Goal: Task Accomplishment & Management: Manage account settings

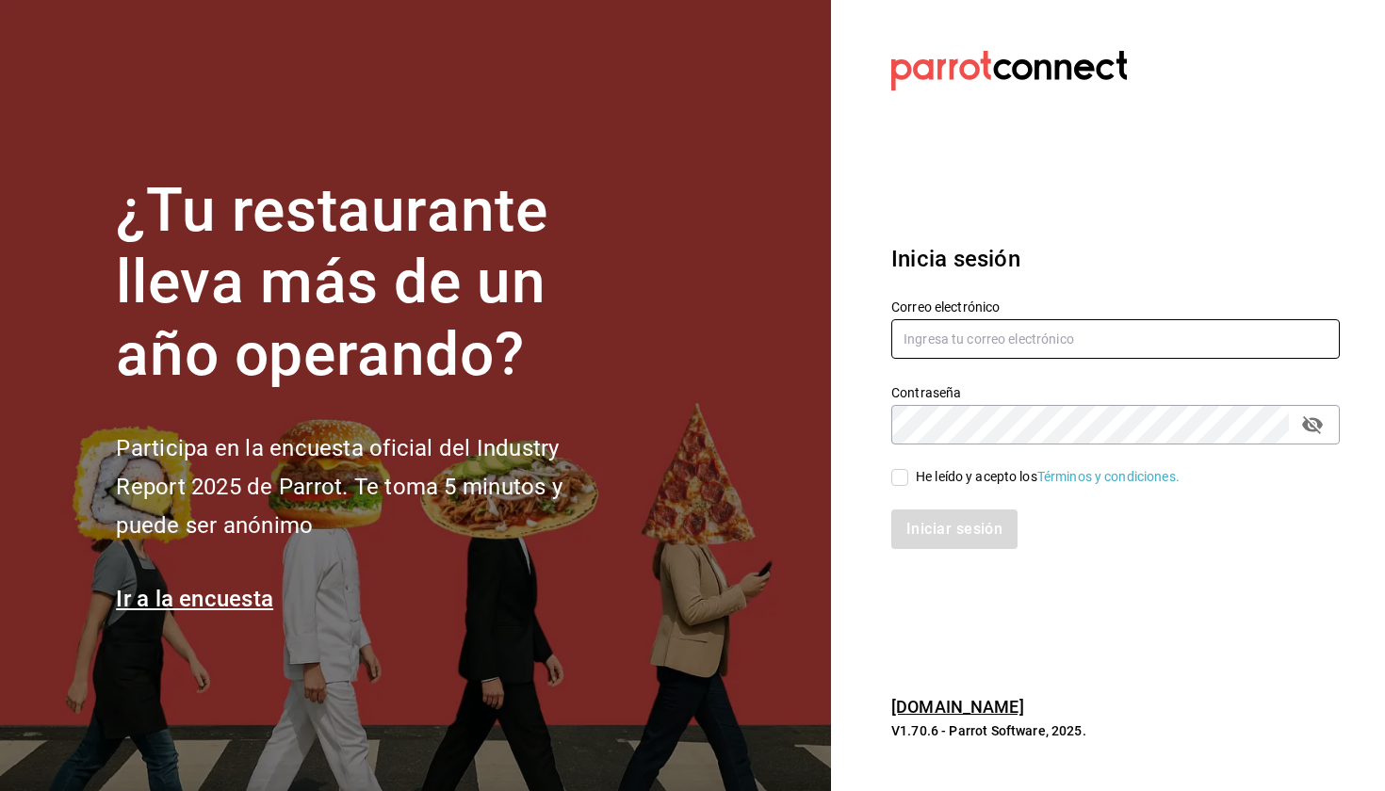
click at [929, 342] on input "text" at bounding box center [1115, 339] width 448 height 40
click at [1035, 343] on input "text" at bounding box center [1115, 339] width 448 height 40
type input "[EMAIL_ADDRESS][DOMAIN_NAME]"
click at [900, 475] on input "He leído y acepto los Términos y condiciones." at bounding box center [899, 477] width 17 height 17
checkbox input "true"
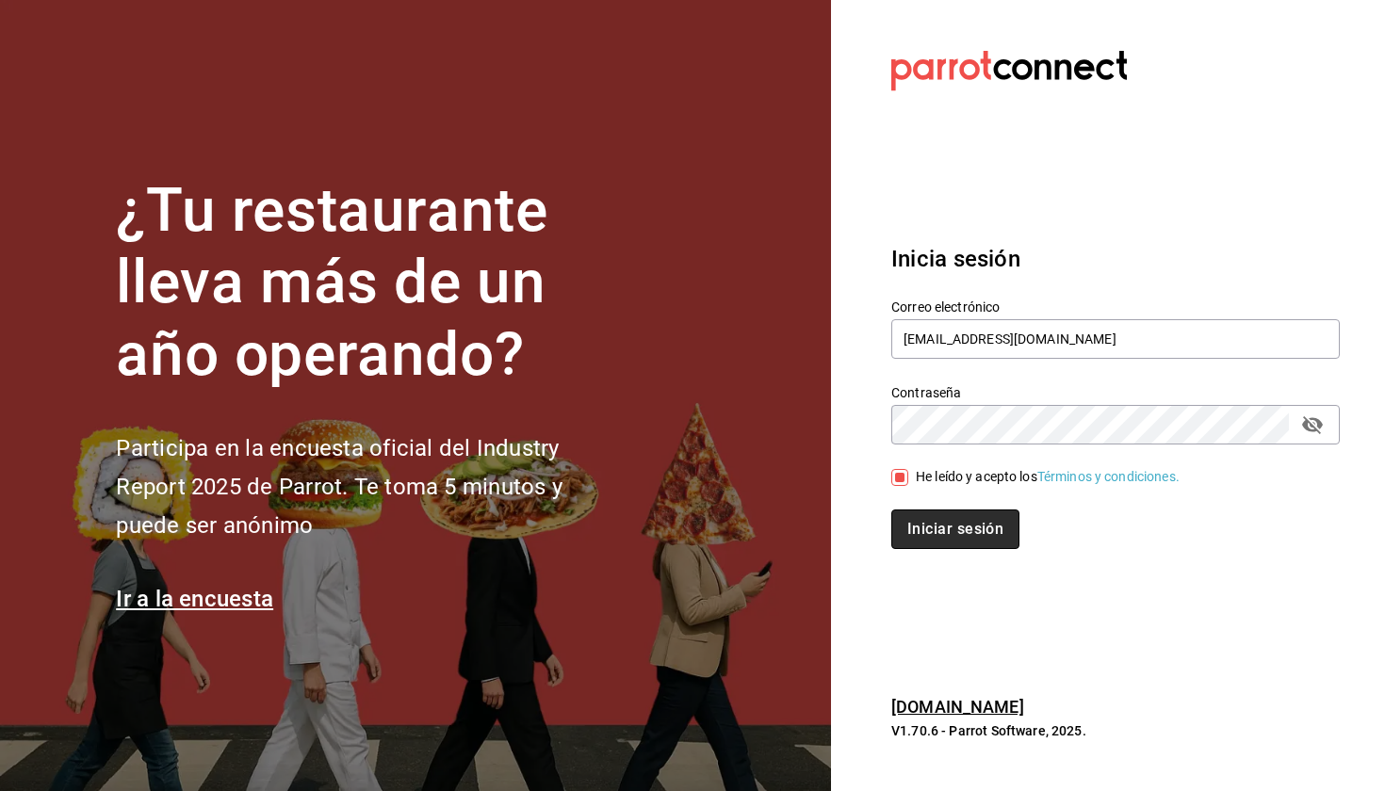
click at [933, 524] on button "Iniciar sesión" at bounding box center [955, 530] width 128 height 40
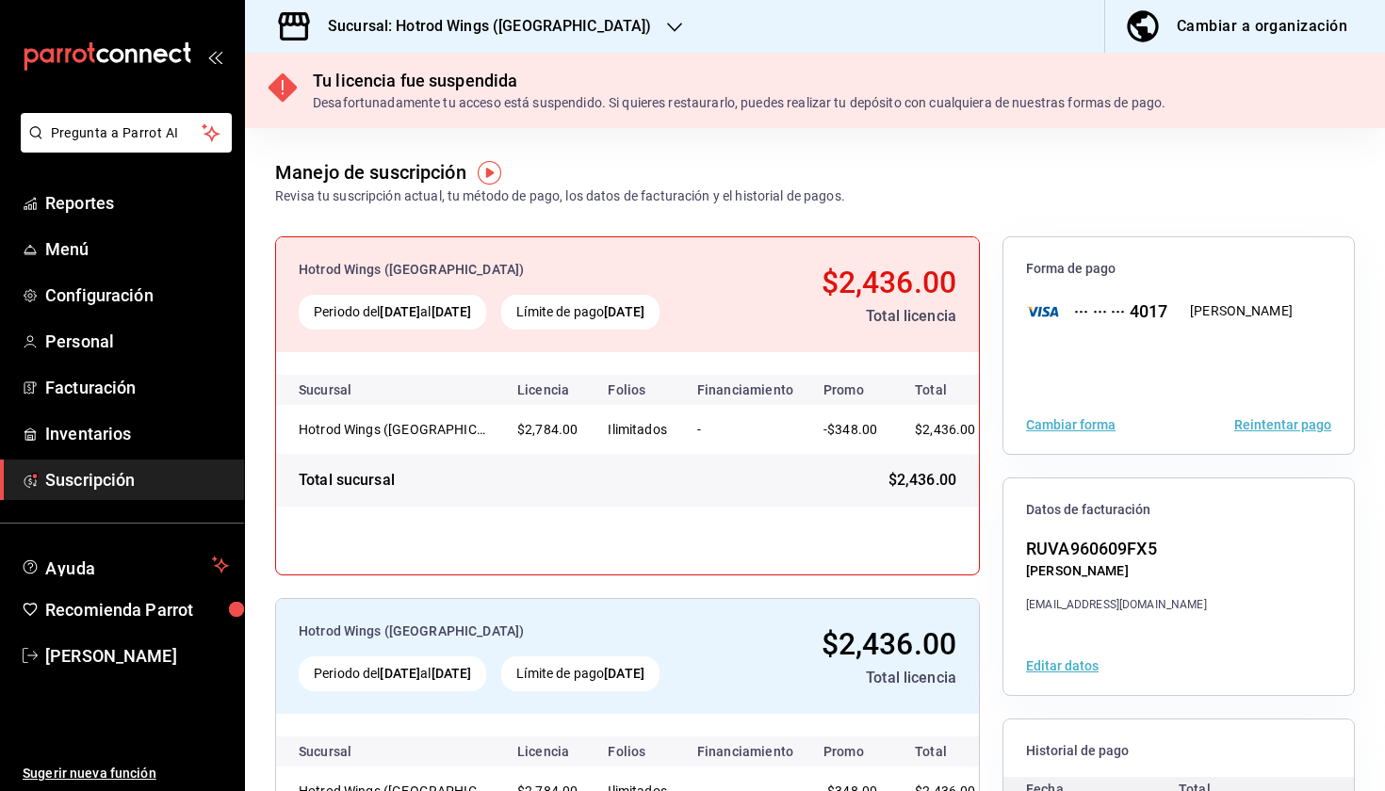
click at [459, 45] on div "Sucursal: Hotrod Wings ([GEOGRAPHIC_DATA])" at bounding box center [475, 26] width 430 height 53
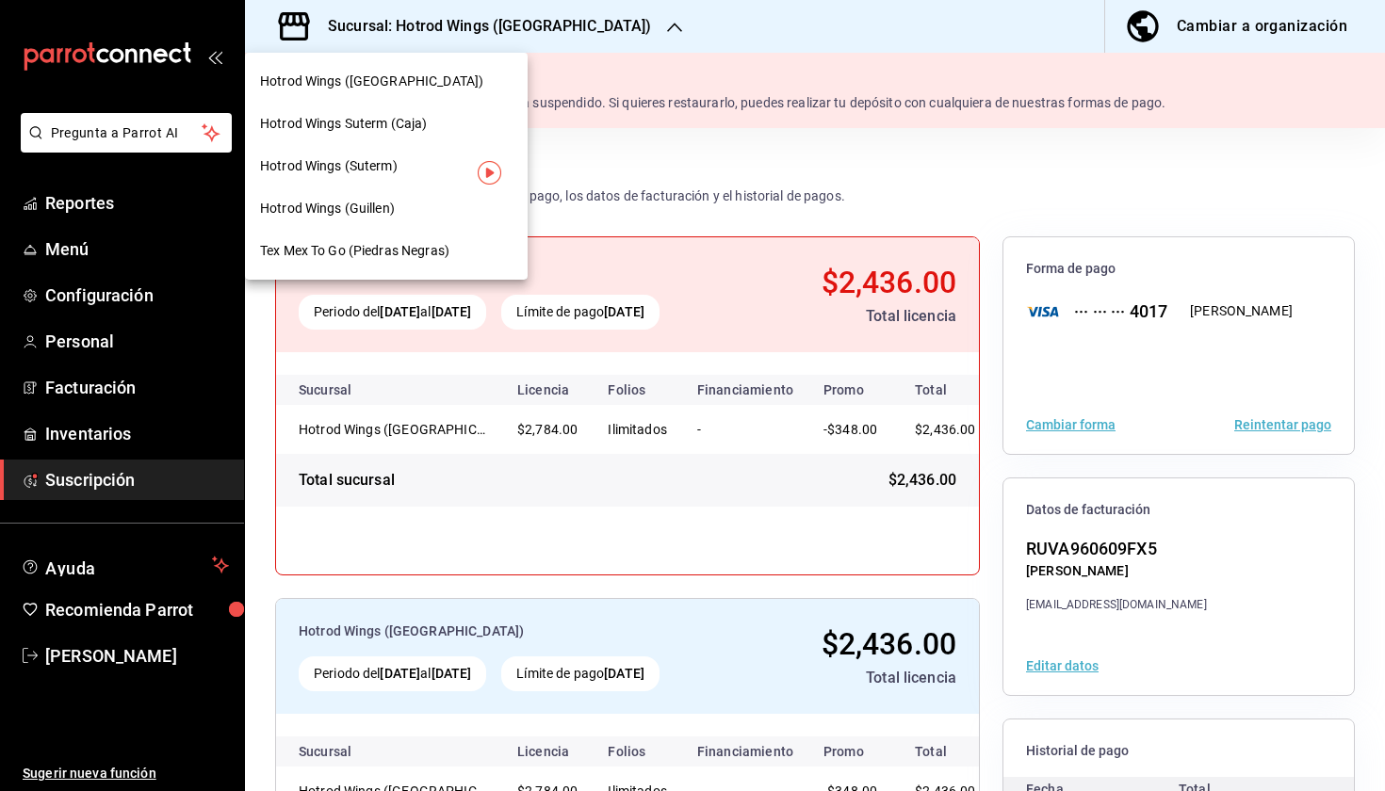
click at [388, 243] on span "Tex Mex To Go (Piedras Negras)" at bounding box center [354, 251] width 189 height 20
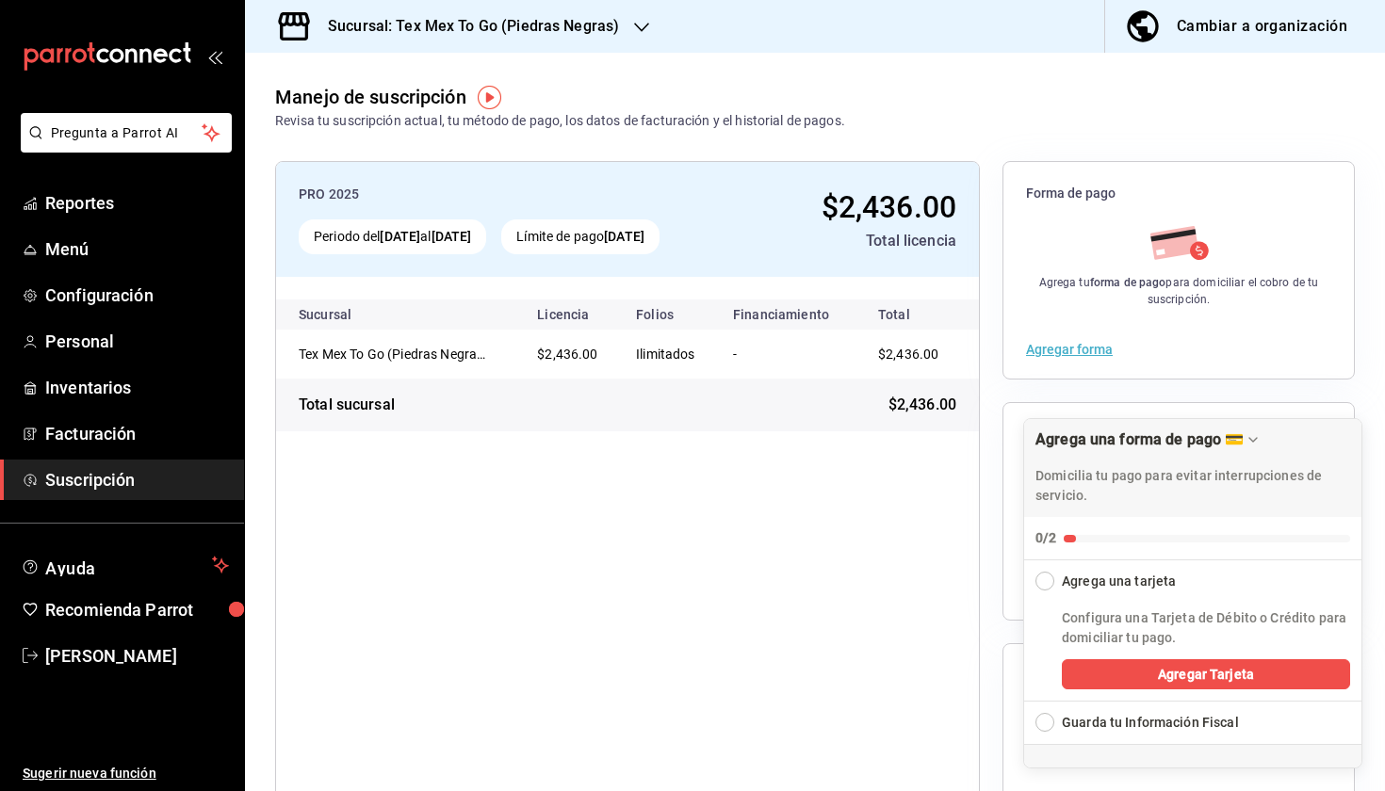
click at [911, 631] on div "PRO 2025 Periodo del [DATE] al [DATE] Límite de pago [DATE] $2,436.00 Total lic…" at bounding box center [627, 511] width 705 height 701
click at [80, 268] on link "Menú" at bounding box center [122, 249] width 244 height 41
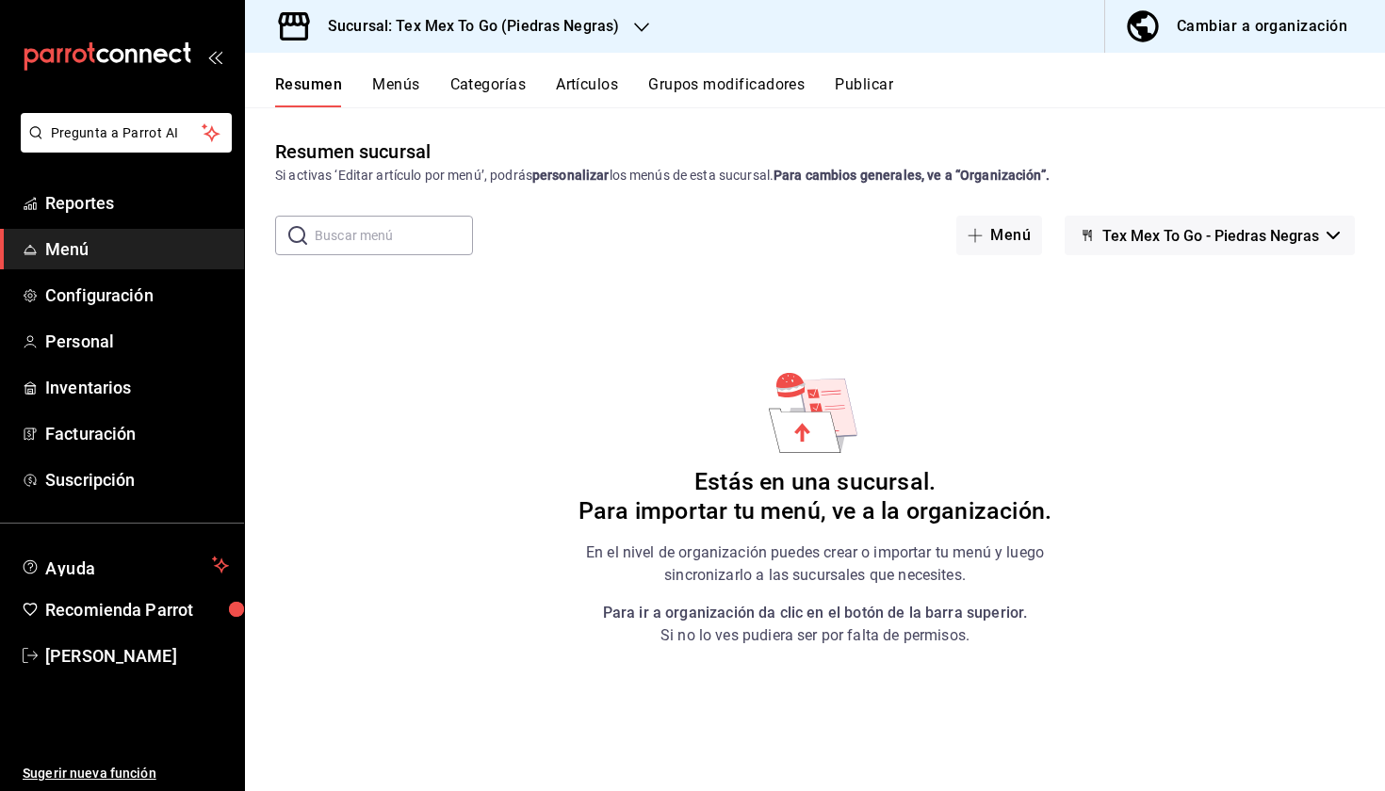
click at [599, 31] on h3 "Sucursal: Tex Mex To Go (Piedras Negras)" at bounding box center [466, 26] width 306 height 23
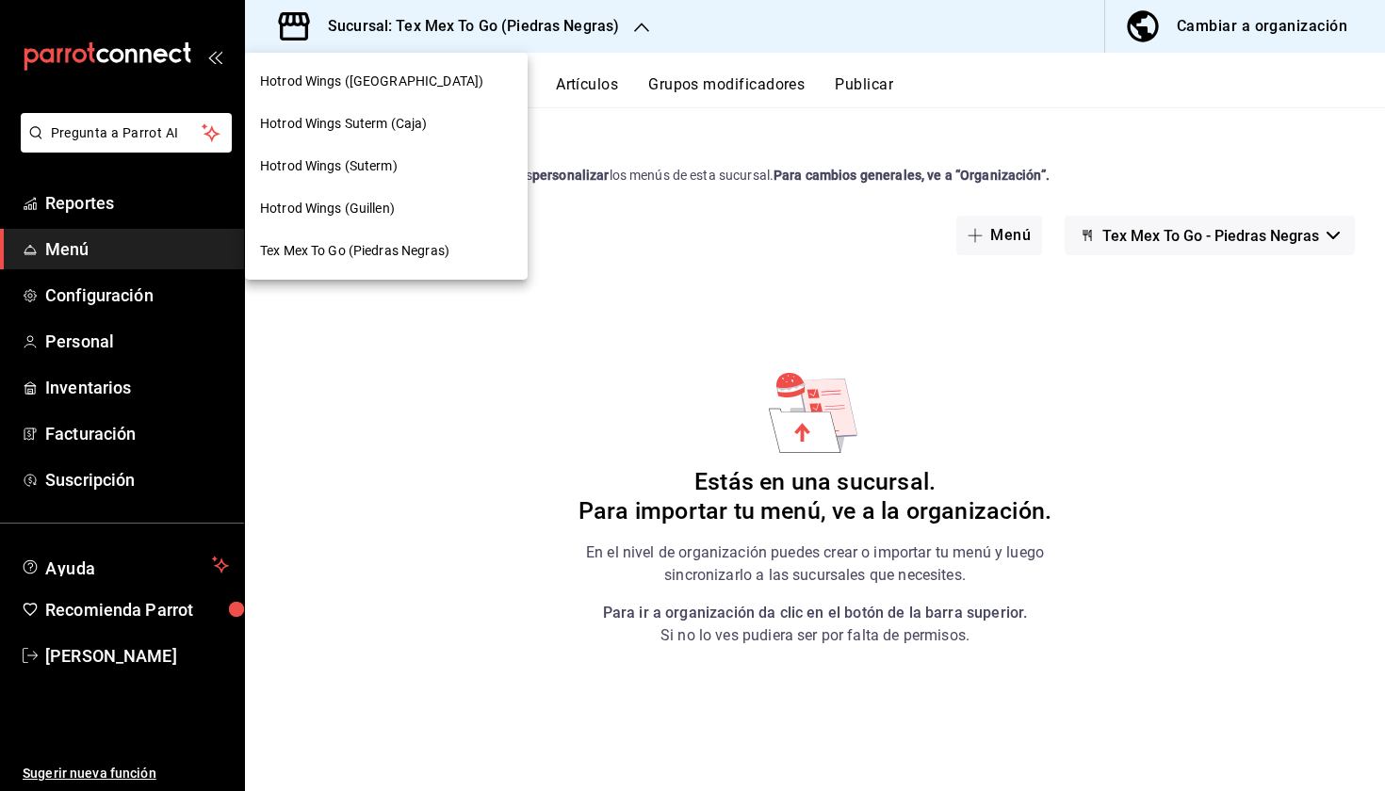
click at [407, 330] on div at bounding box center [692, 395] width 1385 height 791
